Goal: Information Seeking & Learning: Learn about a topic

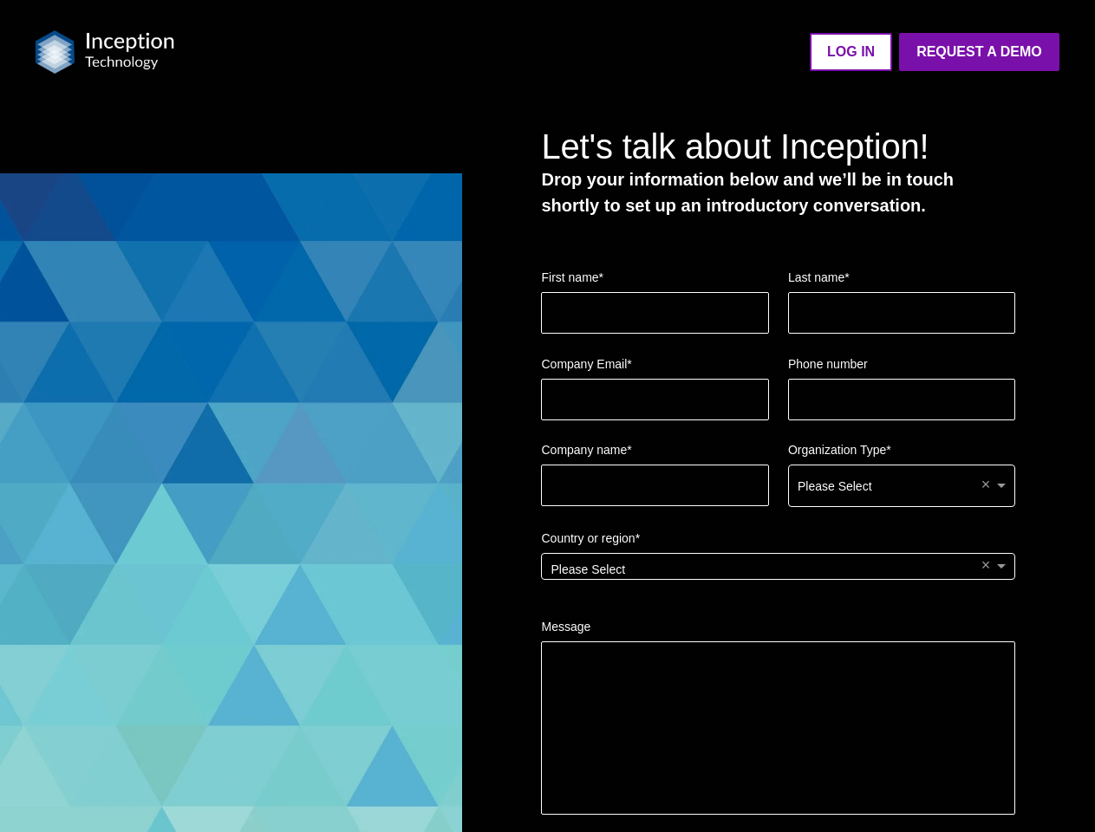
click at [105, 52] on img at bounding box center [105, 51] width 139 height 43
click at [627, 51] on ul "LOG IN Request a Demo Go back to platform" at bounding box center [626, 52] width 863 height 38
click at [778, 479] on fieldset "Company name * Organization Type * Please Select ×" at bounding box center [778, 485] width 474 height 88
click at [902, 486] on div "Please Select" at bounding box center [902, 486] width 226 height 41
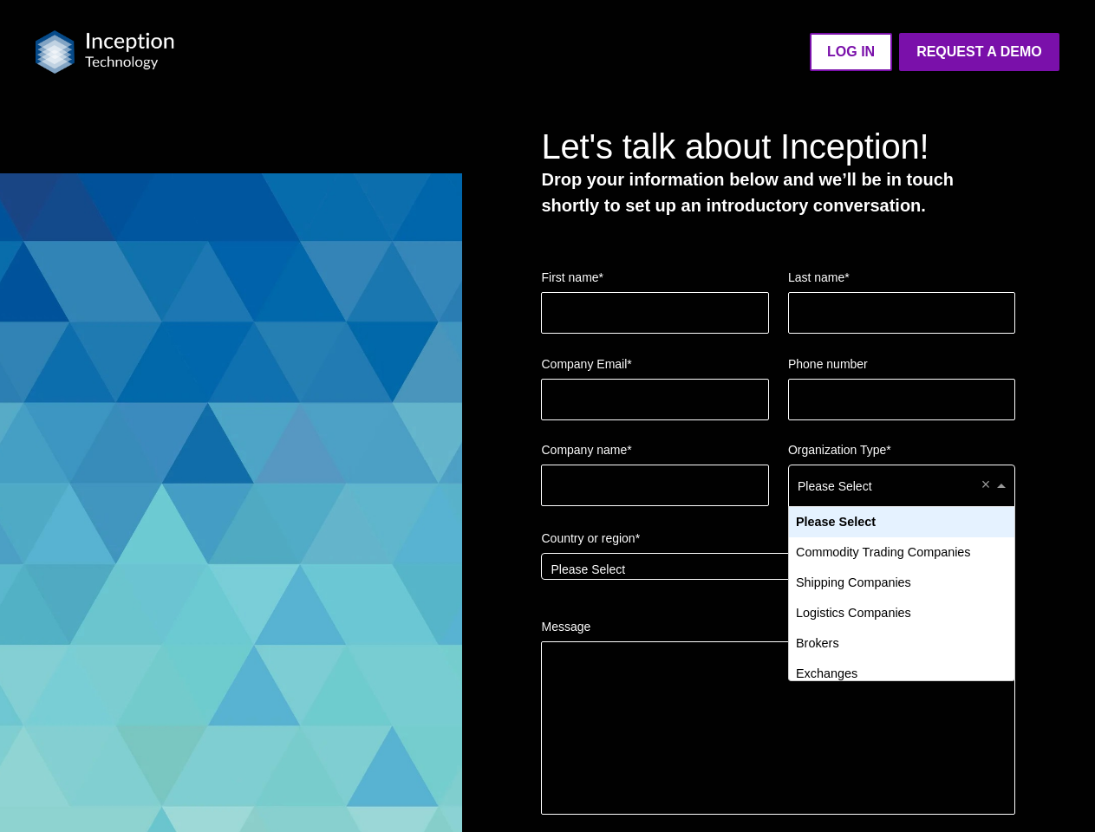
click at [778, 575] on div "Please Select" at bounding box center [778, 566] width 472 height 25
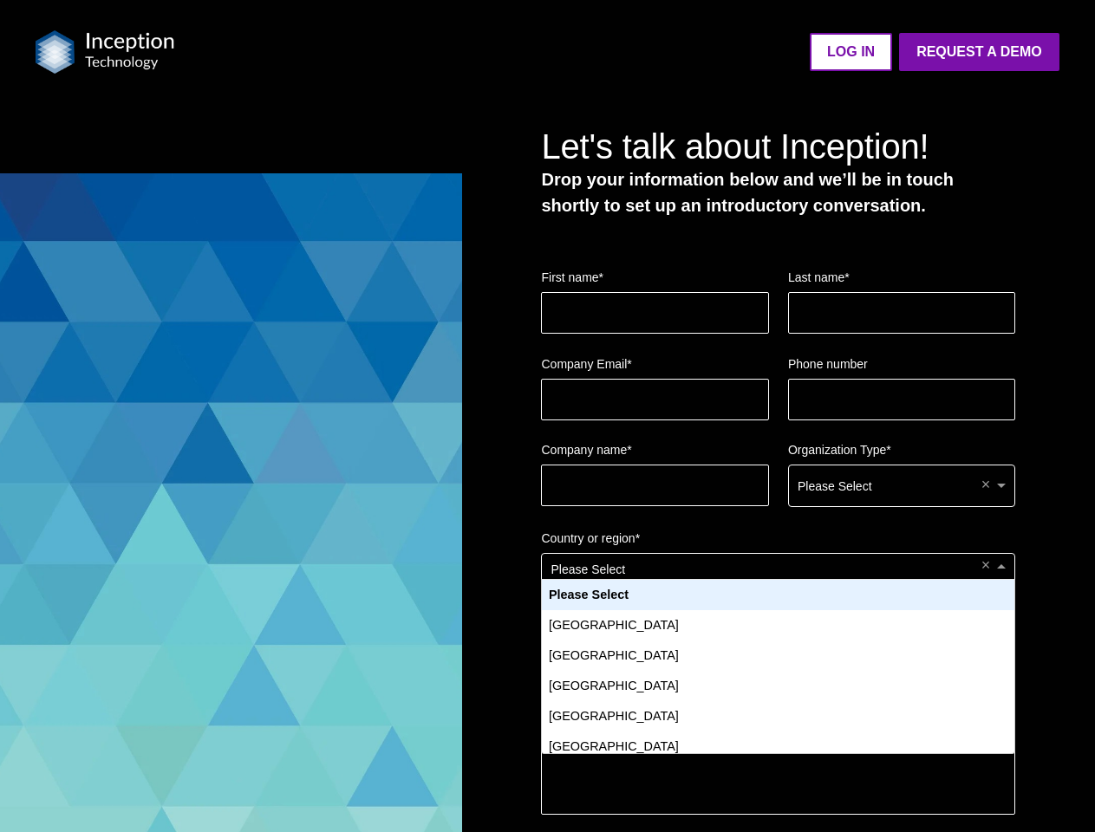
scroll to position [16, 16]
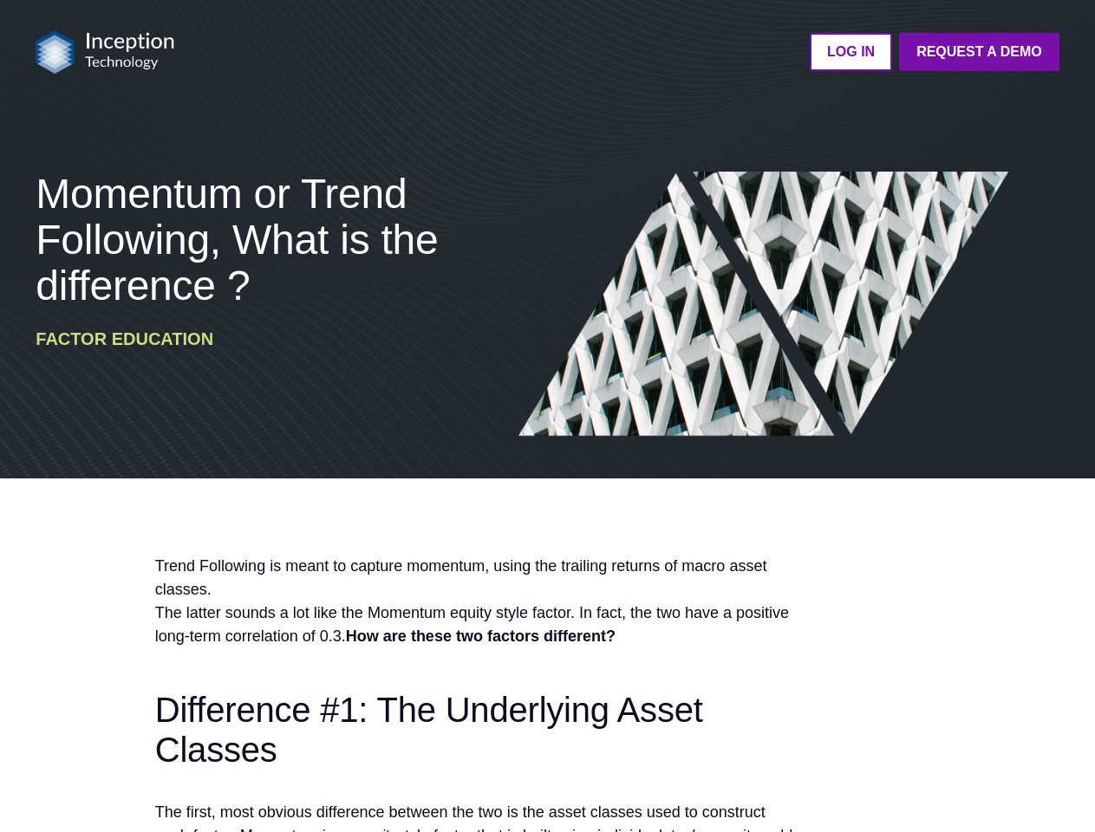
click at [547, 416] on img at bounding box center [763, 304] width 491 height 265
click at [105, 52] on img at bounding box center [105, 51] width 139 height 43
click at [627, 51] on ul "LOG IN Request a Demo Go back to platform" at bounding box center [626, 52] width 863 height 38
click at [237, 239] on span "Momentum or Trend Following, What is the difference ?" at bounding box center [237, 240] width 402 height 138
click at [474, 694] on h2 "Difference #1: The Underlying Asset Classes" at bounding box center [474, 730] width 639 height 80
